Goal: Task Accomplishment & Management: Manage account settings

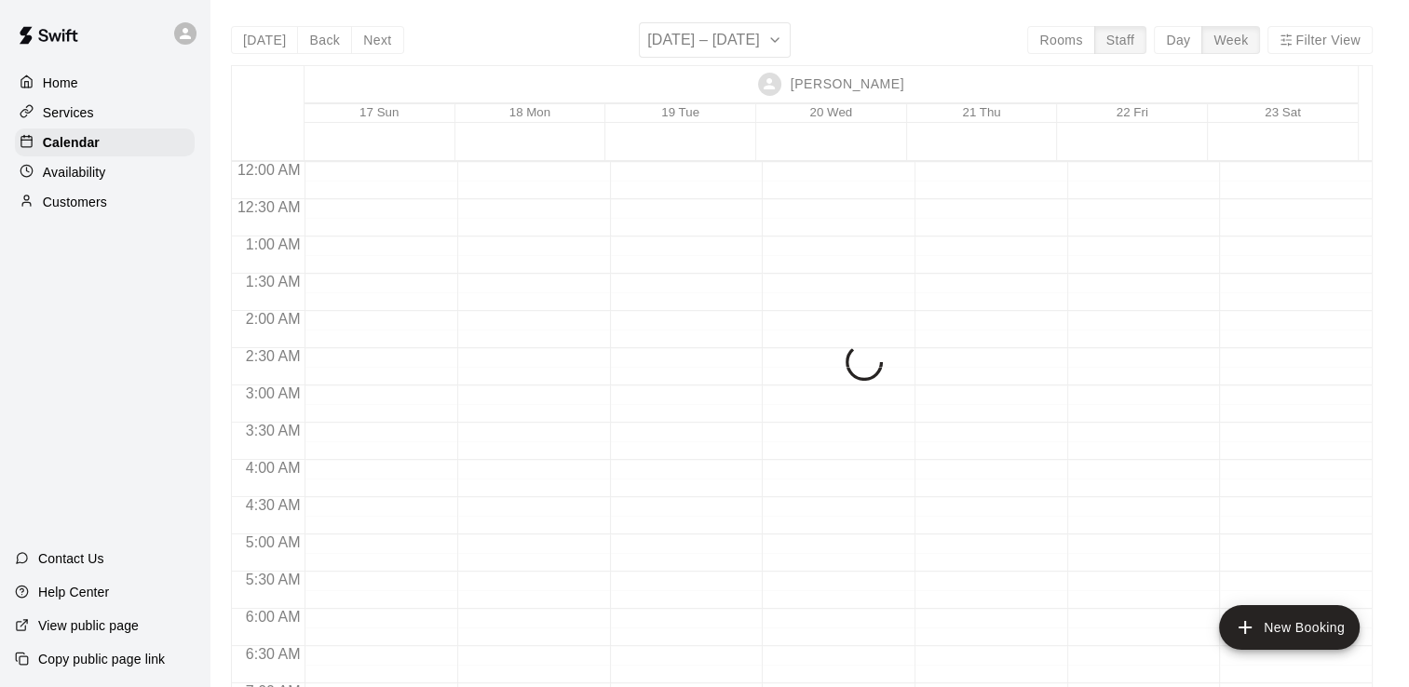
scroll to position [1119, 0]
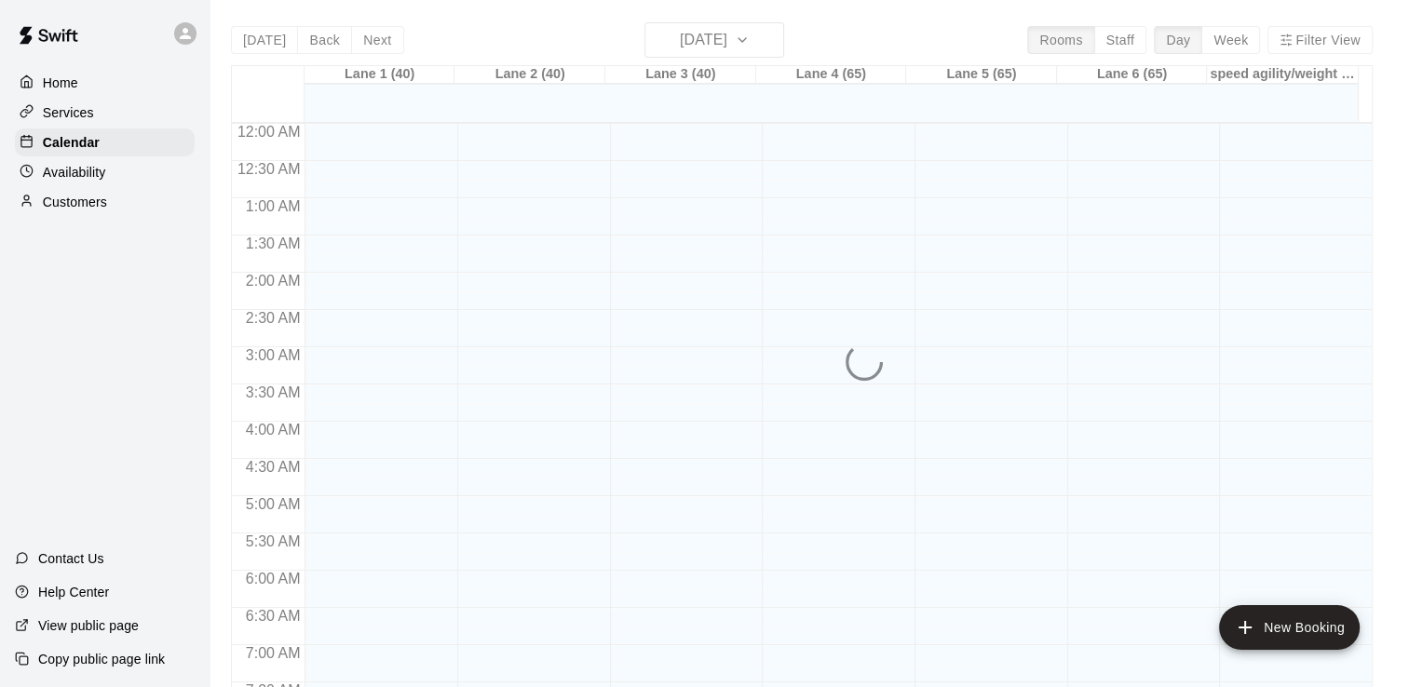
scroll to position [1145, 0]
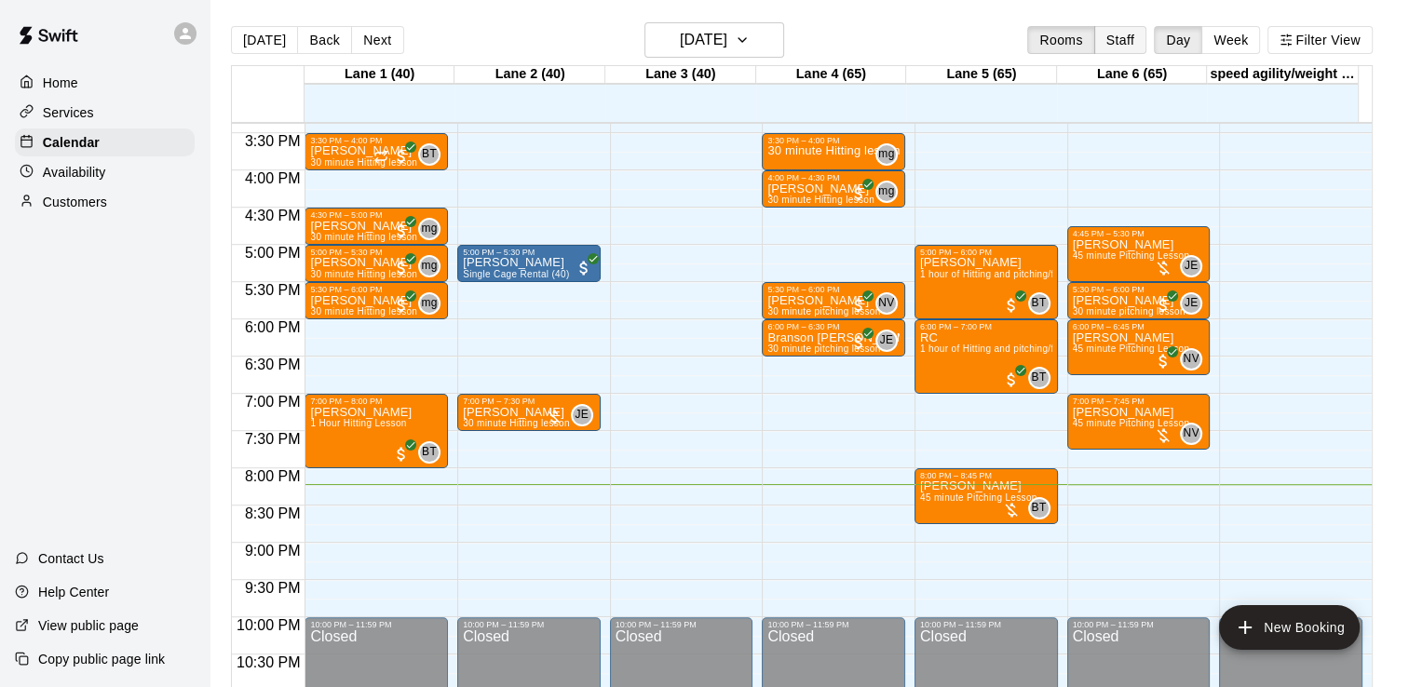
click at [1136, 33] on button "Staff" at bounding box center [1120, 40] width 53 height 28
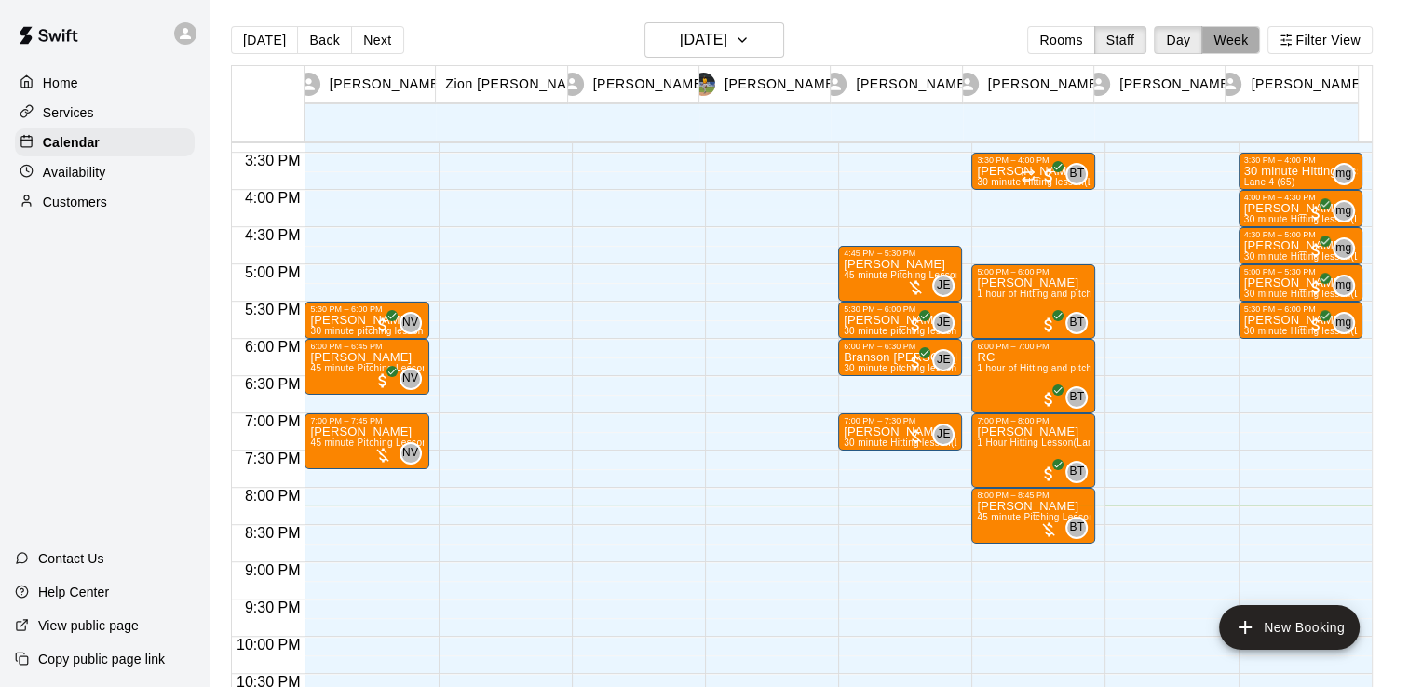
click at [1236, 35] on button "Week" at bounding box center [1230, 40] width 59 height 28
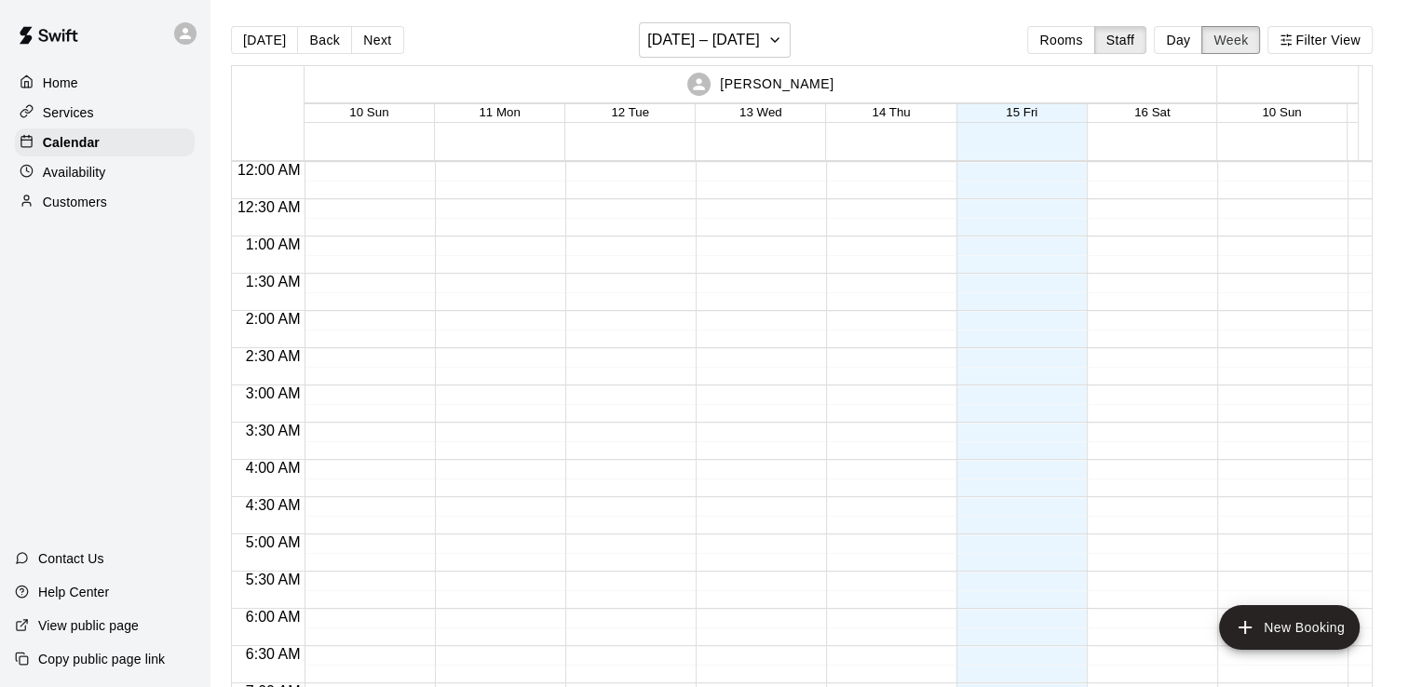
scroll to position [1253, 0]
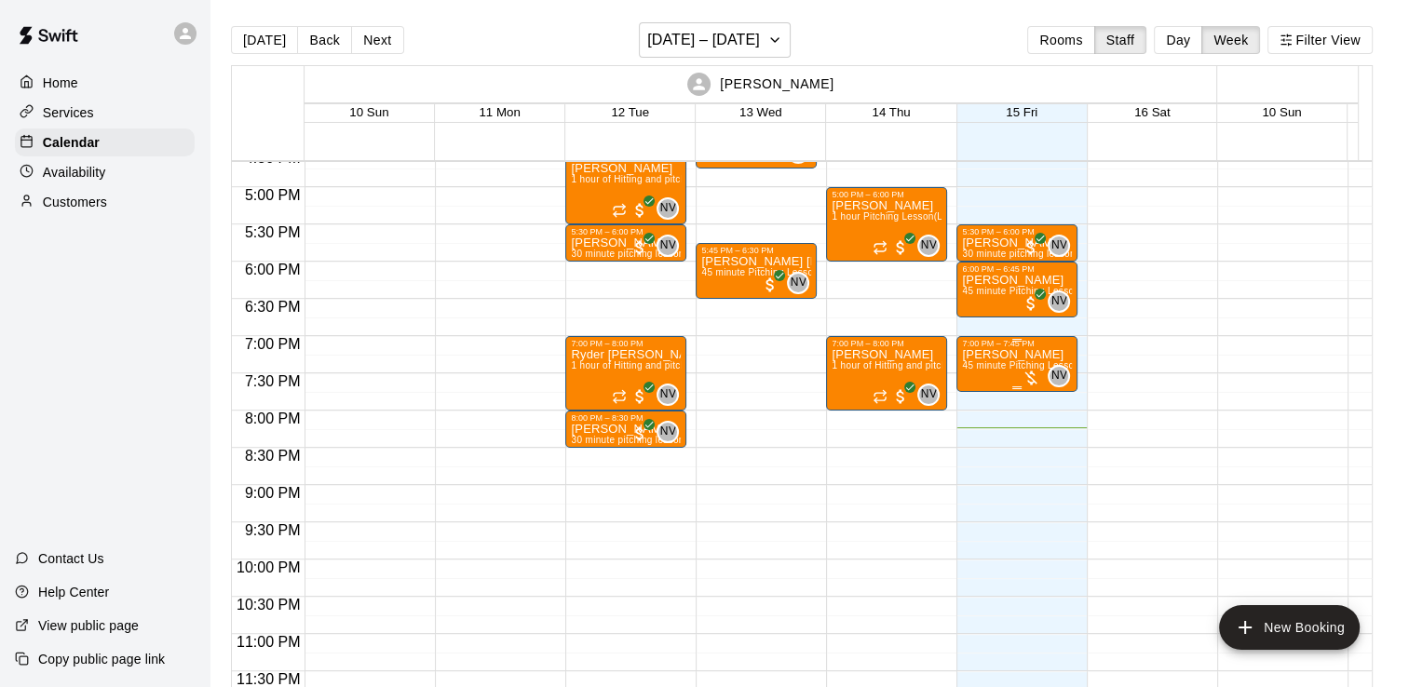
click at [988, 355] on p "[PERSON_NAME]" at bounding box center [1017, 355] width 110 height 0
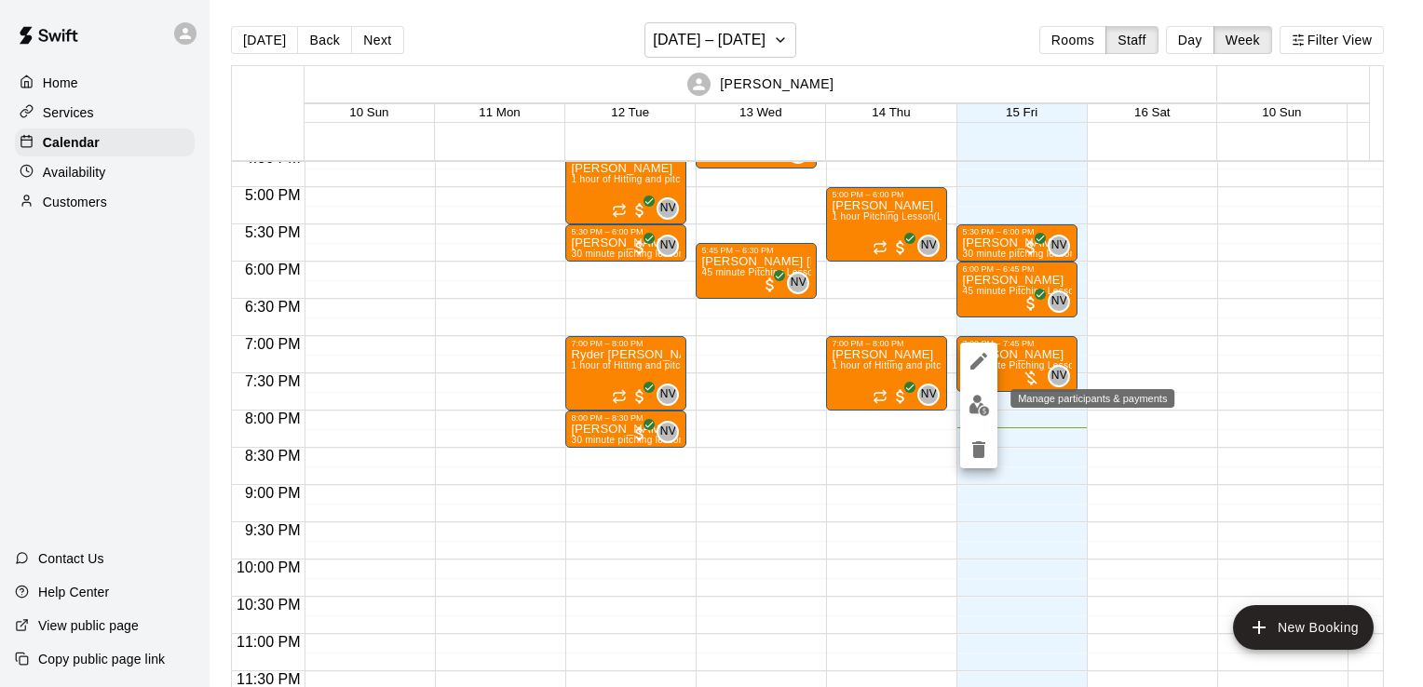
click at [965, 412] on button "edit" at bounding box center [978, 405] width 37 height 36
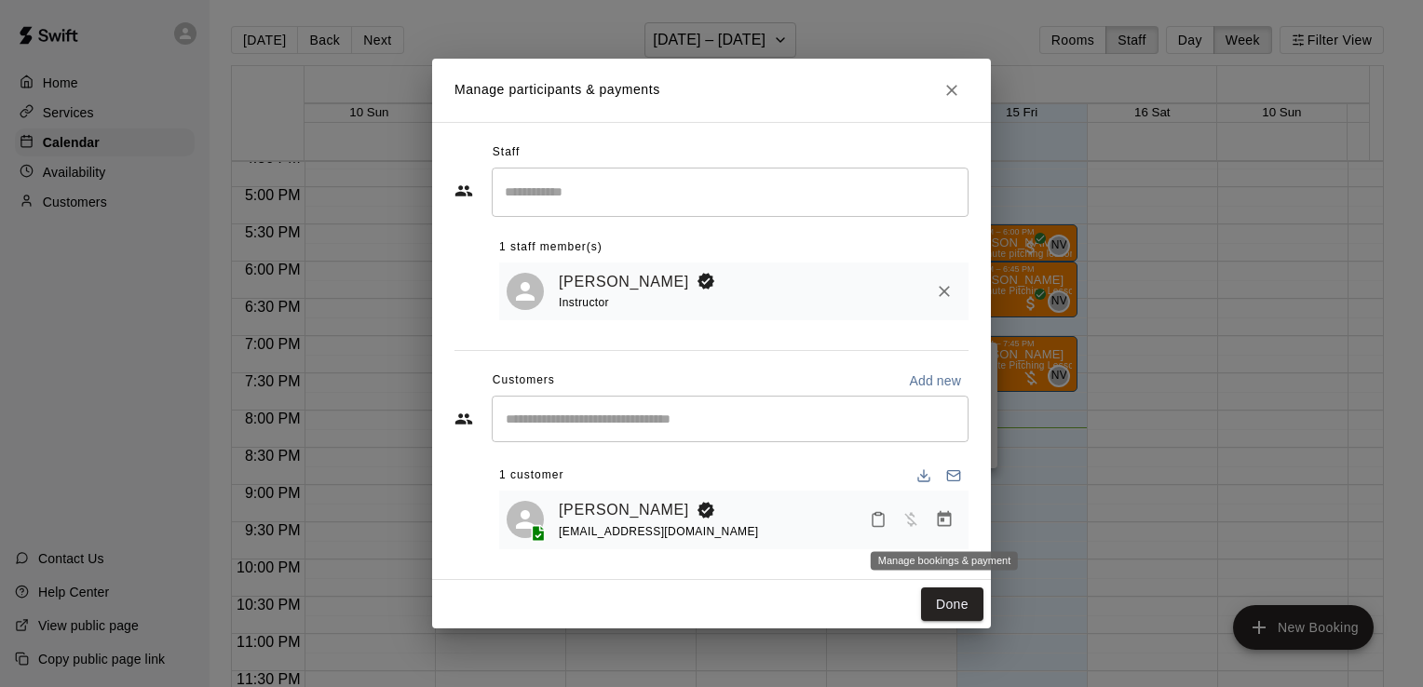
click at [952, 529] on icon "Manage bookings & payment" at bounding box center [944, 519] width 19 height 19
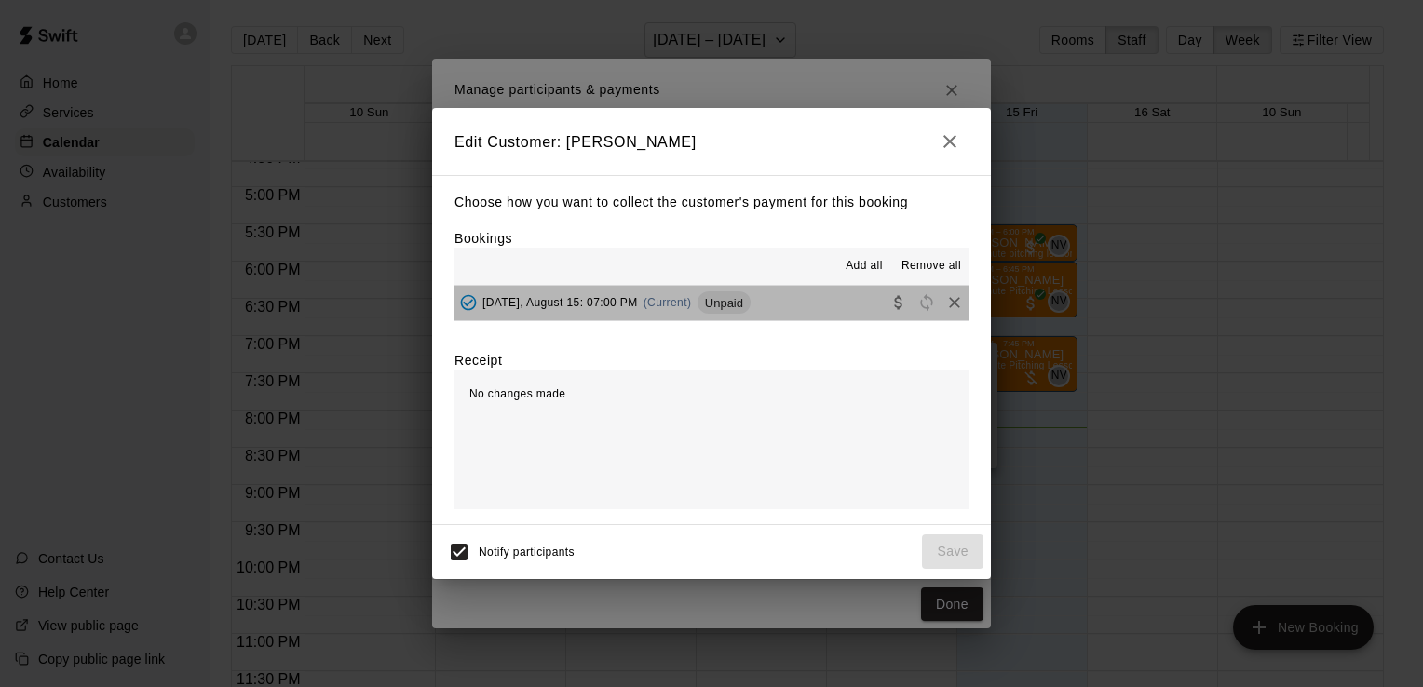
click at [797, 287] on button "[DATE], August 15: 07:00 PM (Current) Unpaid" at bounding box center [711, 303] width 514 height 34
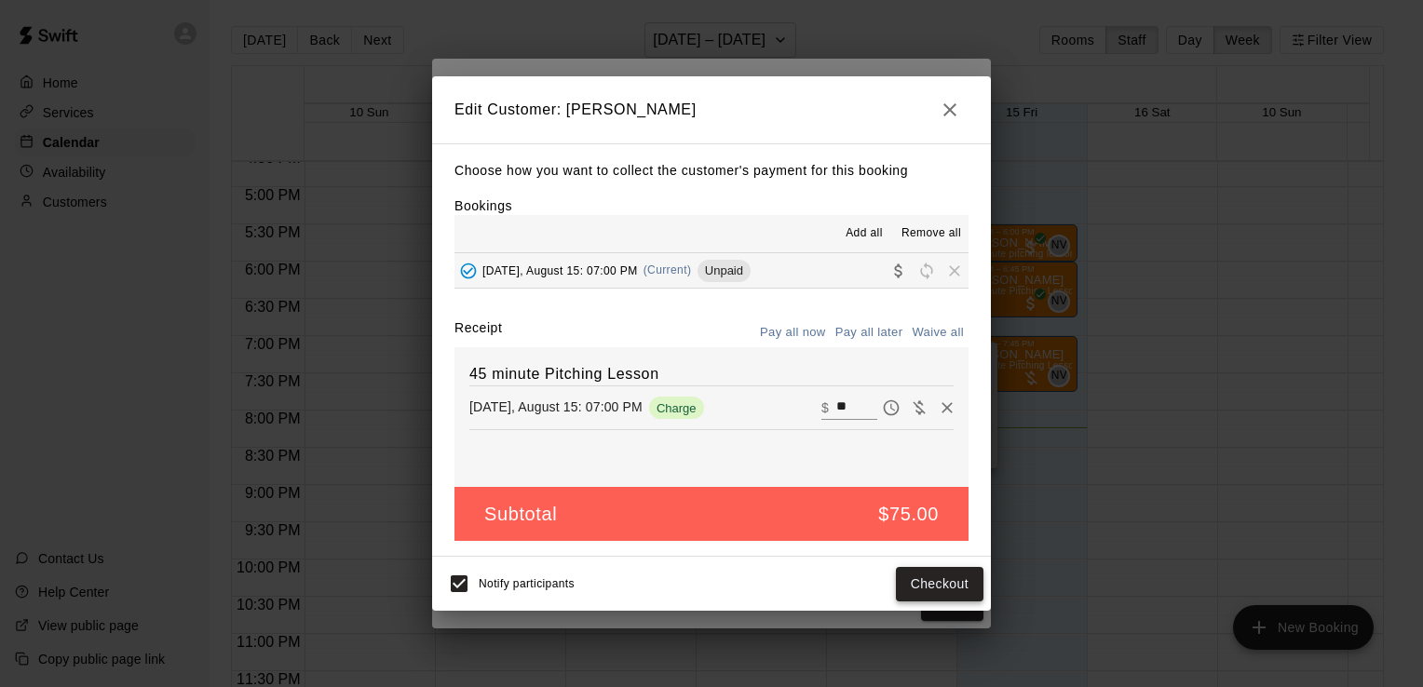
click at [936, 588] on button "Checkout" at bounding box center [940, 584] width 88 height 34
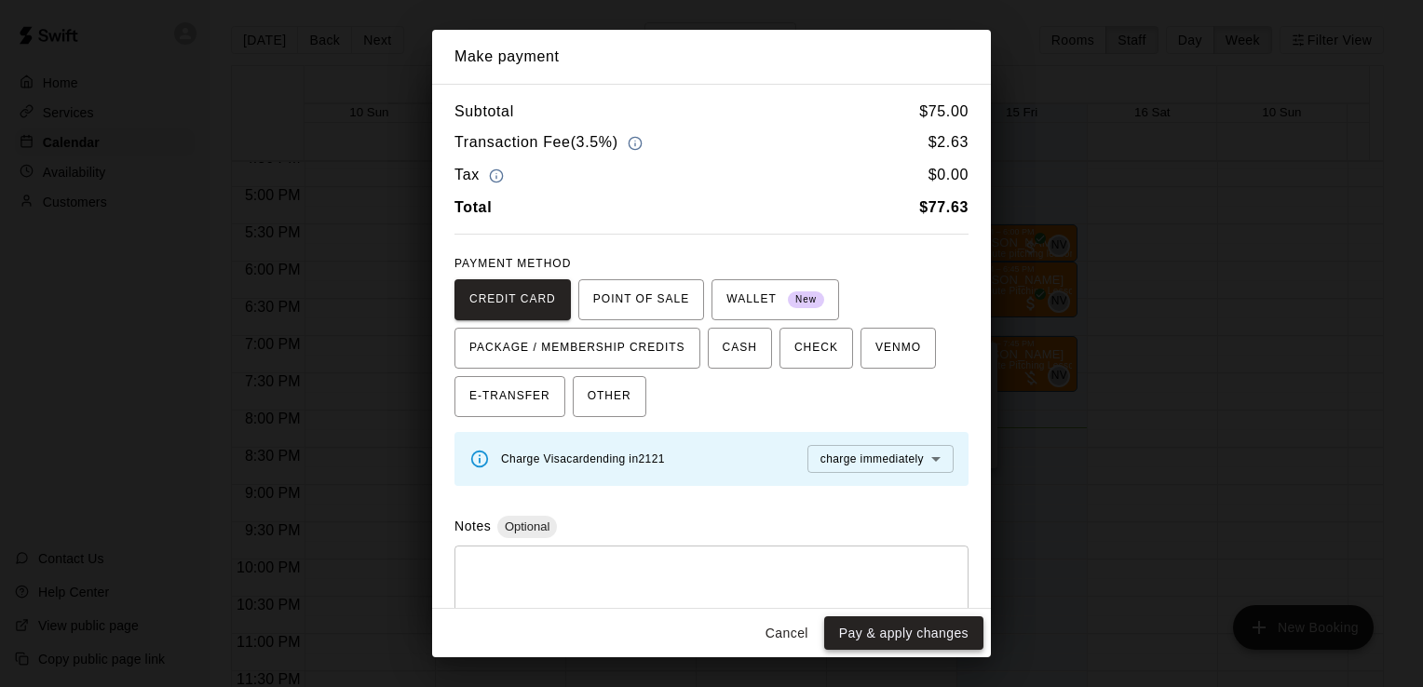
click at [918, 628] on button "Pay & apply changes" at bounding box center [903, 633] width 159 height 34
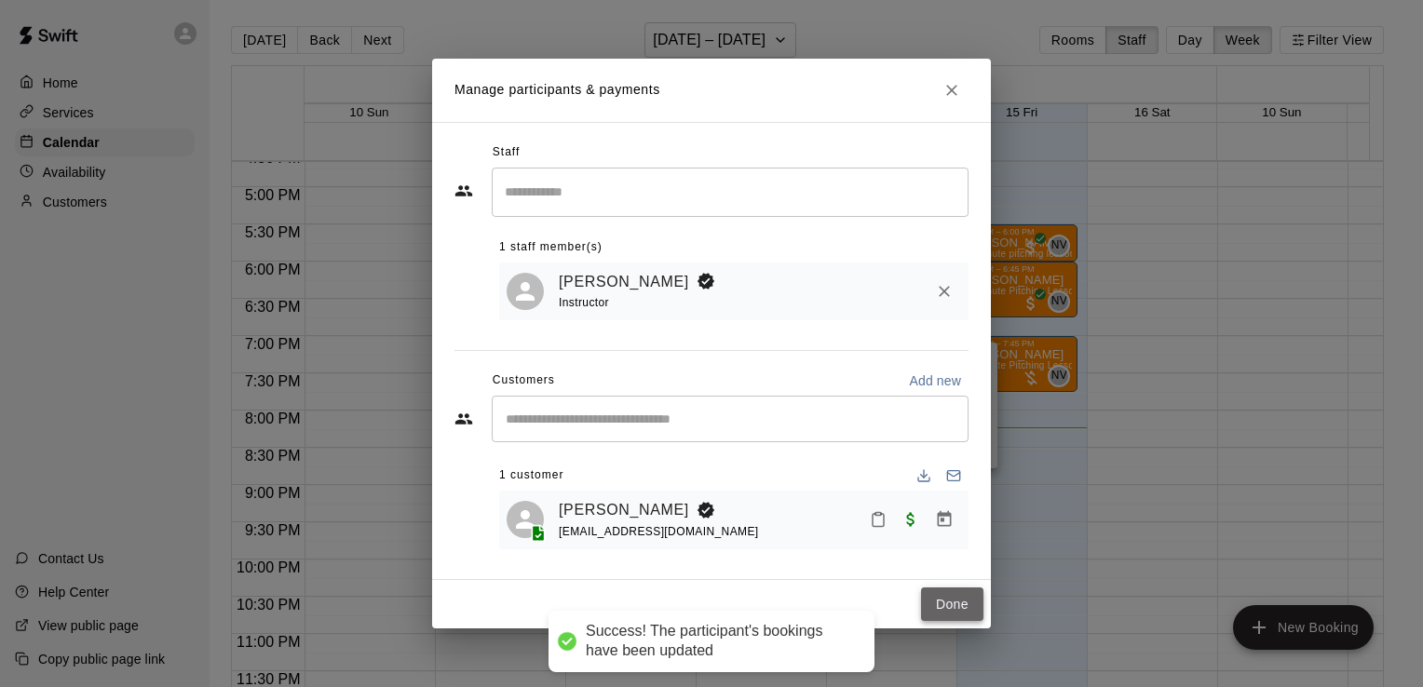
click at [951, 620] on button "Done" at bounding box center [952, 605] width 62 height 34
